Goal: Task Accomplishment & Management: Manage account settings

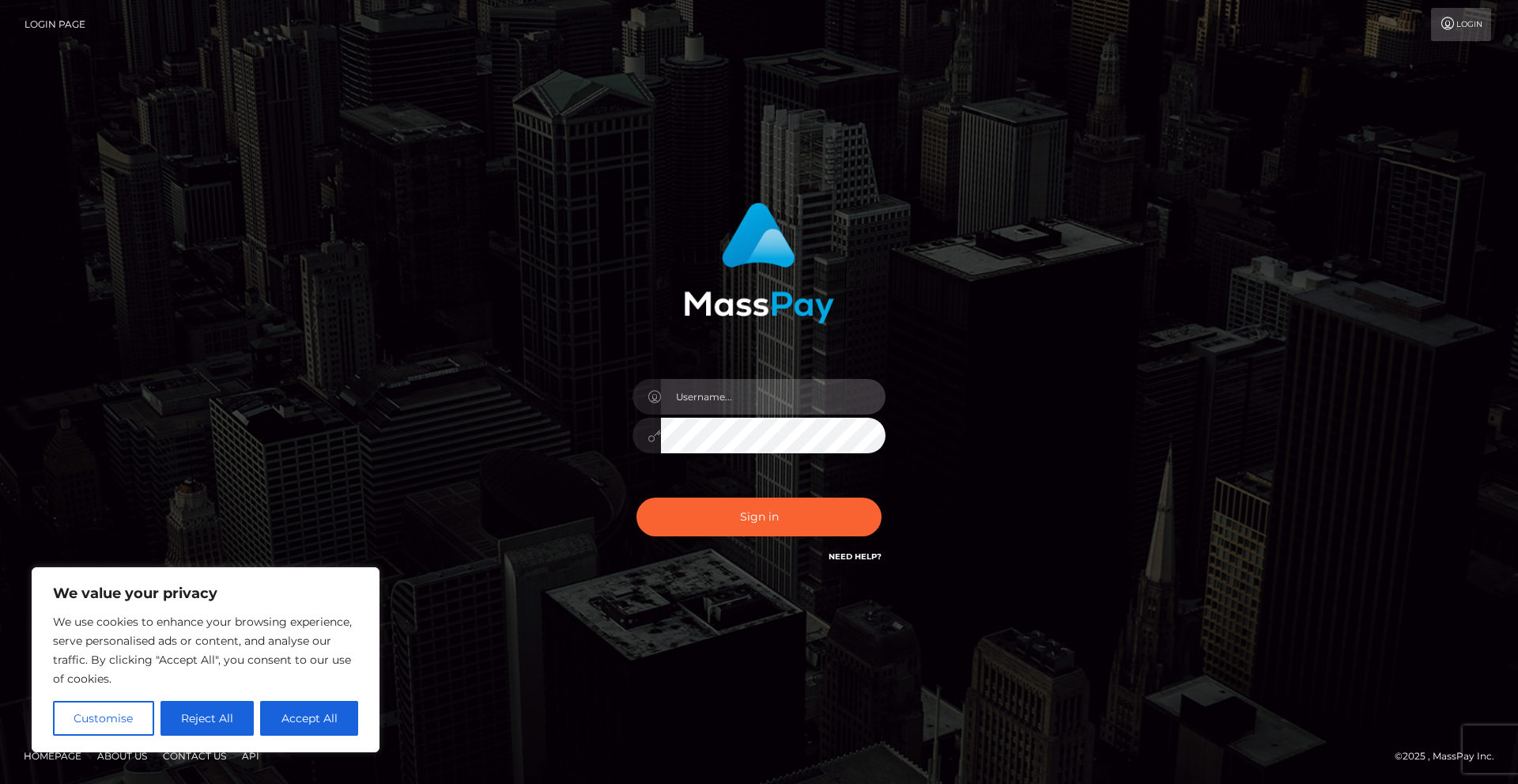
click at [700, 391] on input "text" at bounding box center [772, 396] width 224 height 36
type input "kennedy.griggs@gmail.com"
click at [637, 497] on button "Sign in" at bounding box center [759, 516] width 246 height 39
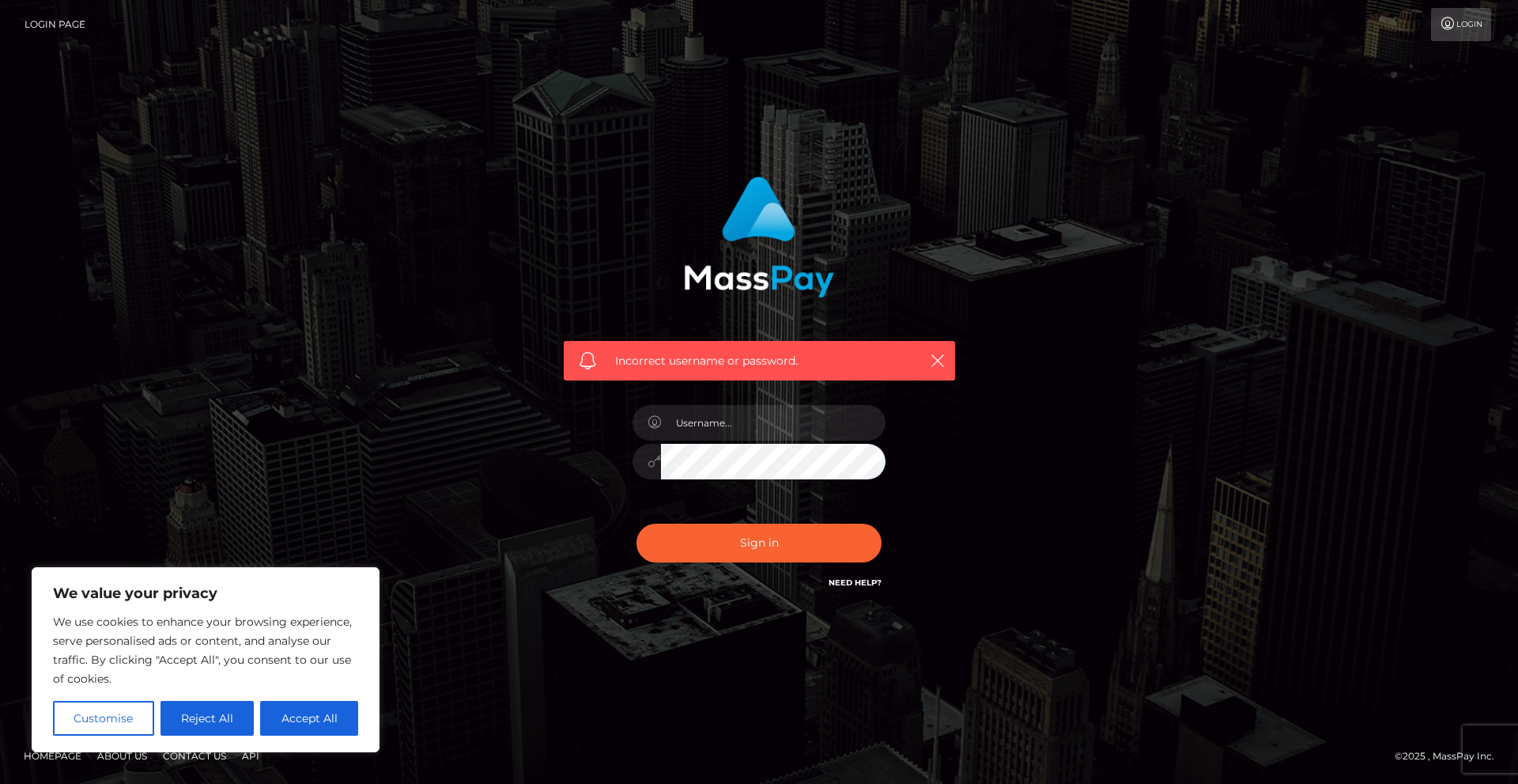
click at [838, 583] on link "Need Help?" at bounding box center [854, 582] width 53 height 11
click at [1086, 528] on div "Incorrect username or password." at bounding box center [759, 392] width 902 height 455
click at [734, 424] on input "text" at bounding box center [772, 422] width 224 height 36
type input "kennedy.griggs@gmail.com"
click at [80, 25] on link "Login Page" at bounding box center [54, 24] width 61 height 33
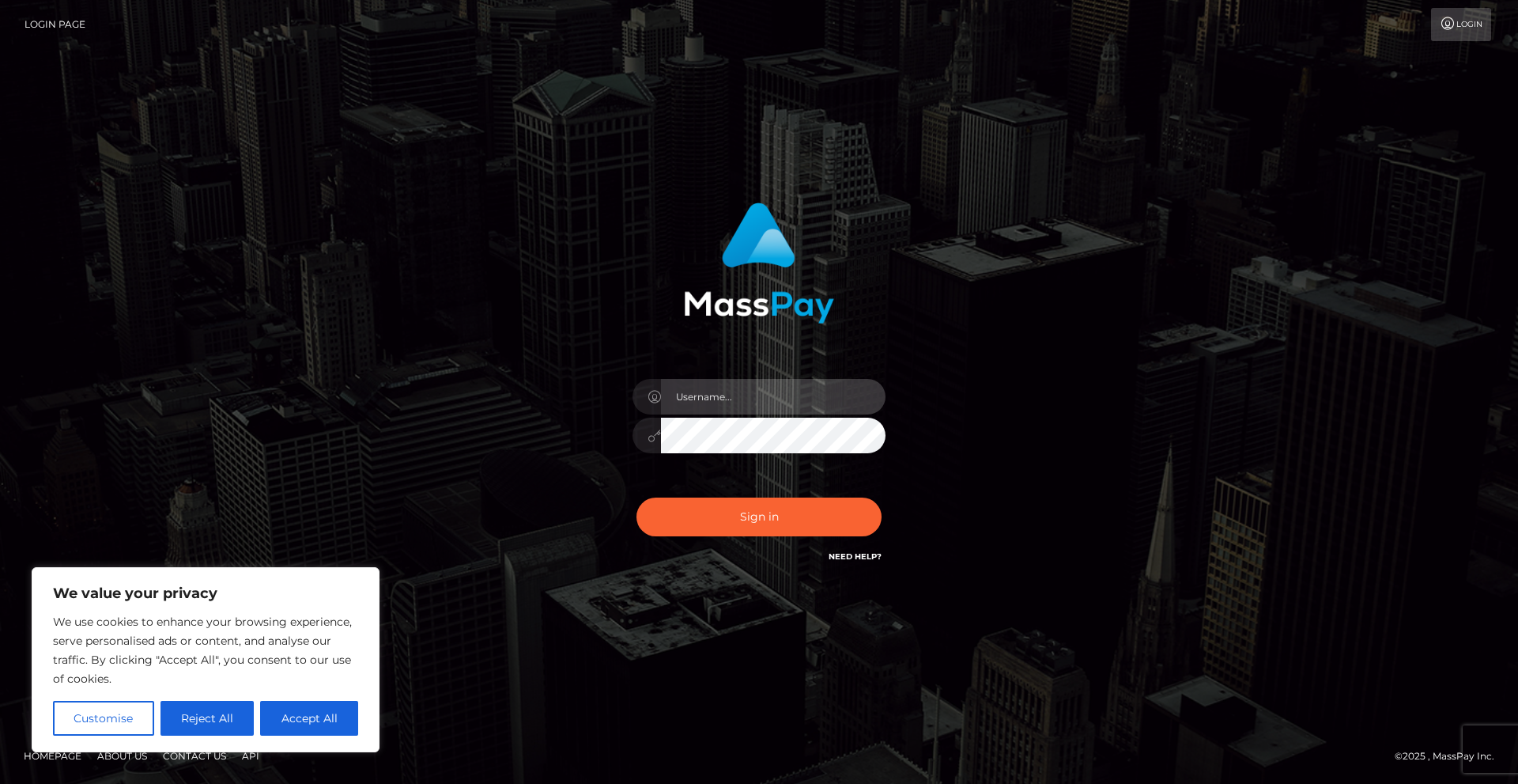
click at [700, 392] on input "text" at bounding box center [772, 396] width 224 height 36
type input "kennedy.griggs@gmail.com"
click at [326, 729] on button "Accept All" at bounding box center [309, 718] width 98 height 35
checkbox input "true"
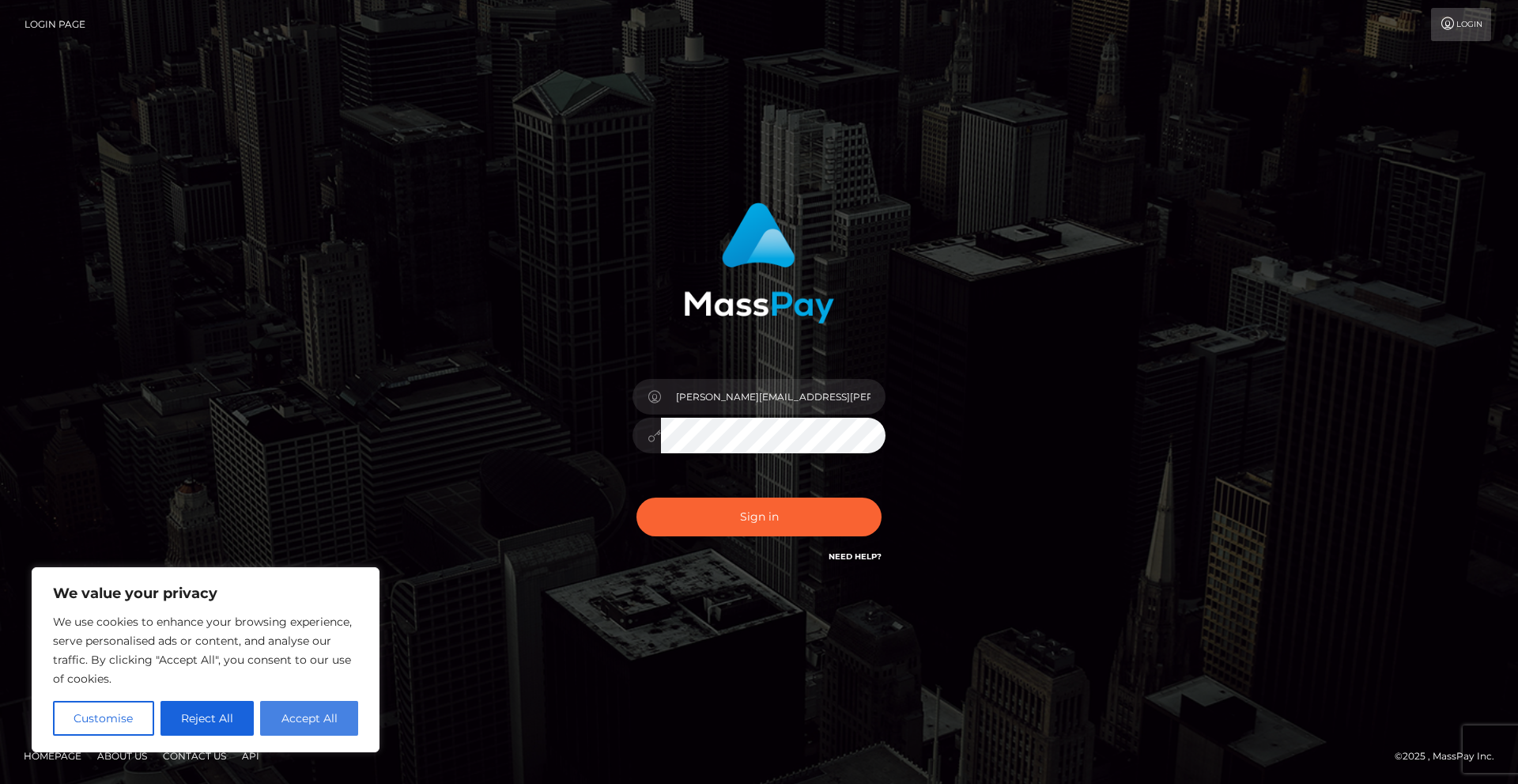
checkbox input "true"
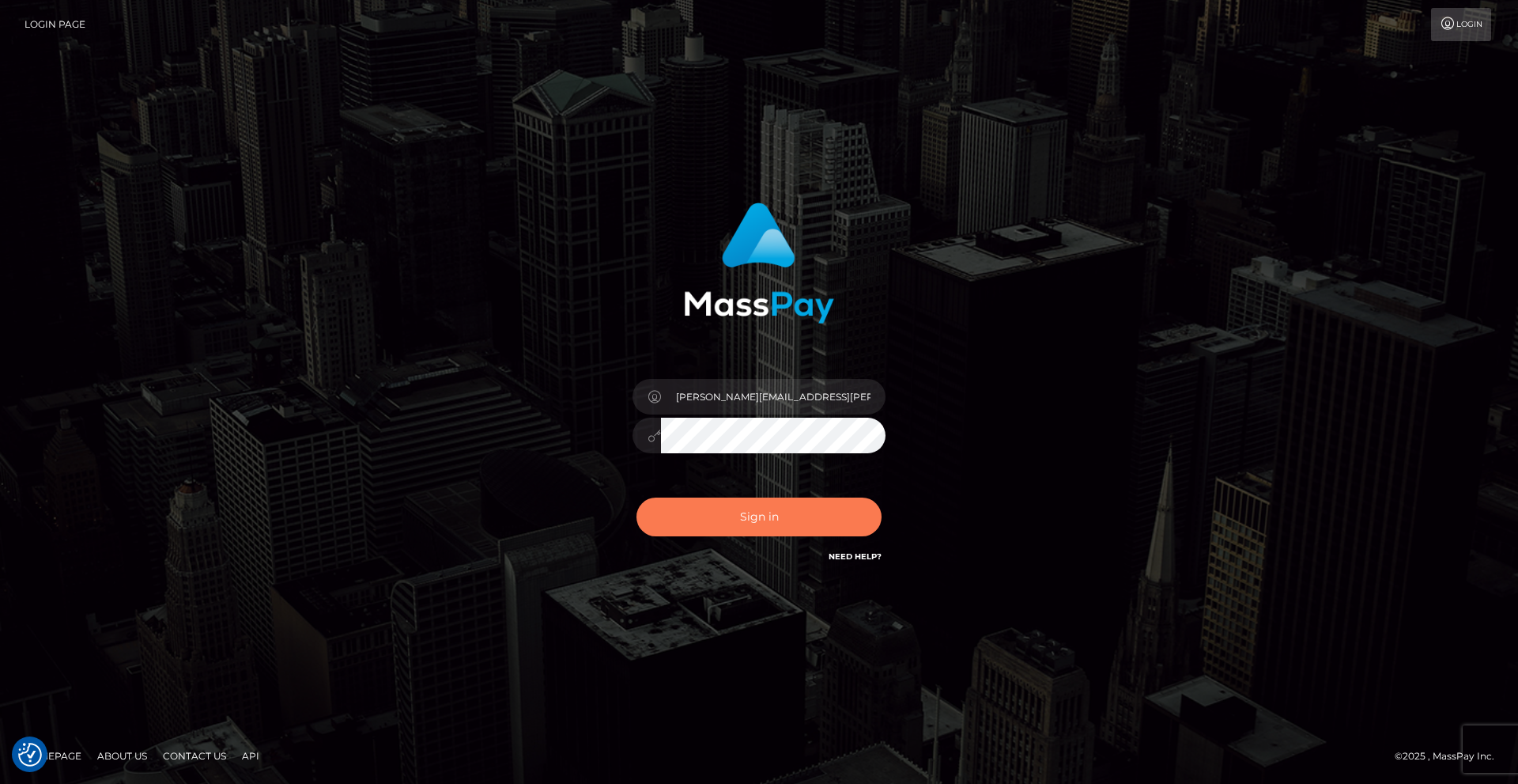
click at [705, 526] on button "Sign in" at bounding box center [759, 516] width 246 height 39
